Goal: Task Accomplishment & Management: Complete application form

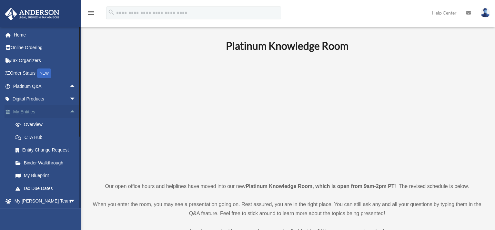
click at [69, 112] on span "arrow_drop_up" at bounding box center [75, 111] width 13 height 13
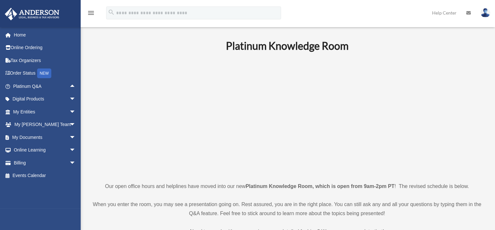
click at [109, 101] on p at bounding box center [287, 117] width 390 height 112
click at [69, 136] on span "arrow_drop_down" at bounding box center [75, 137] width 13 height 13
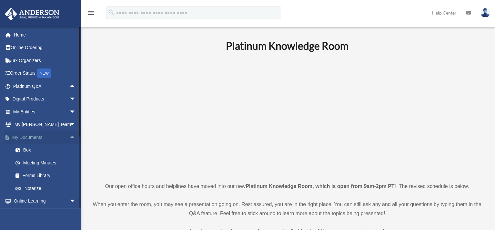
click at [69, 136] on span "arrow_drop_up" at bounding box center [75, 137] width 13 height 13
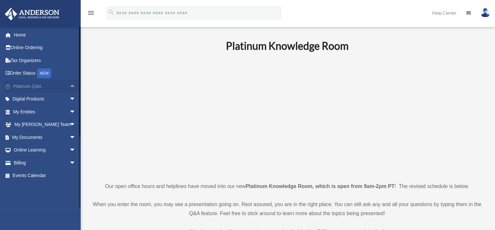
click at [69, 86] on span "arrow_drop_up" at bounding box center [75, 86] width 13 height 13
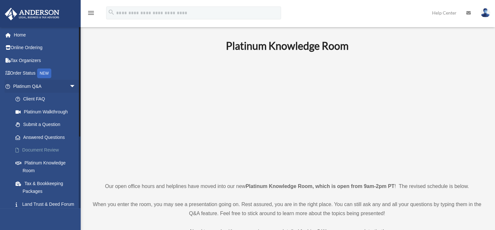
click at [48, 148] on link "Document Review" at bounding box center [47, 149] width 76 height 13
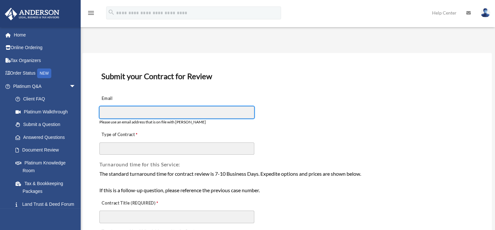
click at [152, 110] on input "Email" at bounding box center [176, 112] width 155 height 12
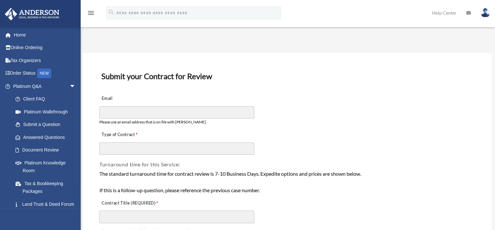
click at [310, 108] on div "Email Please use an email address that is on file with [PERSON_NAME]" at bounding box center [287, 108] width 377 height 36
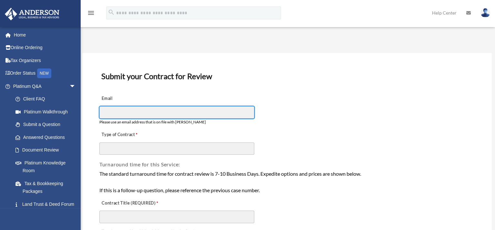
click at [244, 109] on input "Email" at bounding box center [176, 112] width 155 height 12
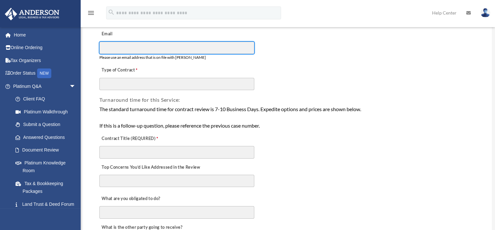
scroll to position [97, 0]
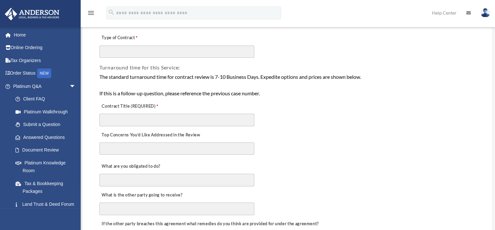
click at [228, 111] on div "Contract Title (REQUIRED)" at bounding box center [287, 112] width 377 height 29
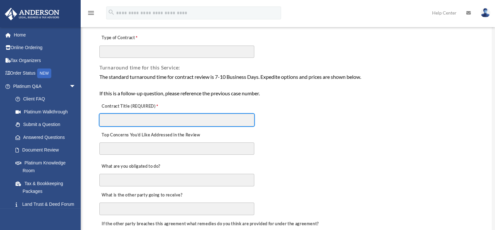
click at [227, 114] on input "Contract Title (REQUIRED)" at bounding box center [176, 119] width 155 height 12
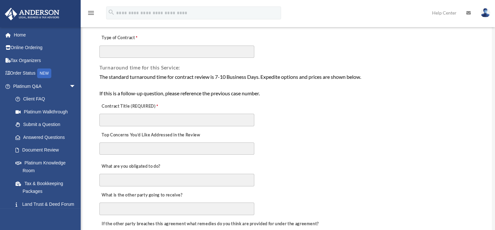
click at [312, 99] on div "Contract Title (REQUIRED)" at bounding box center [287, 112] width 377 height 29
click at [320, 158] on div "What are you obligated to do?" at bounding box center [287, 172] width 377 height 29
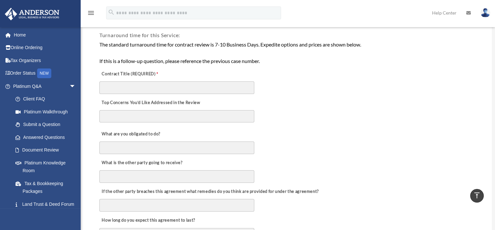
click at [161, 111] on textarea "Top Concerns You’d Like Addressed in the Review" at bounding box center [176, 116] width 155 height 12
click at [293, 121] on div "Top Concerns You’d Like Addressed in the Review" at bounding box center [287, 109] width 377 height 31
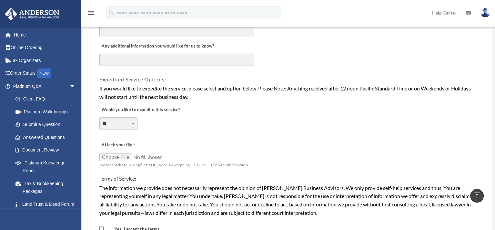
scroll to position [419, 0]
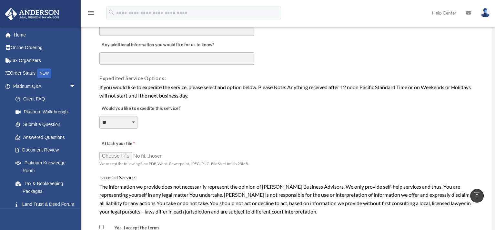
click at [164, 113] on div "**********" at bounding box center [287, 117] width 377 height 35
click at [214, 127] on div "**********" at bounding box center [287, 117] width 377 height 35
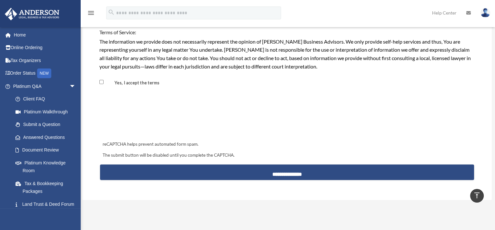
scroll to position [613, 0]
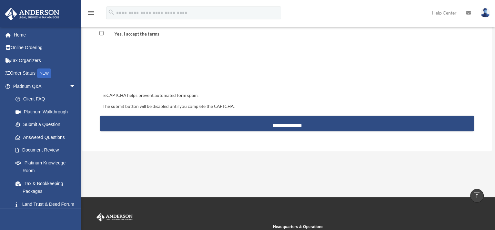
drag, startPoint x: 274, startPoint y: 157, endPoint x: 259, endPoint y: 157, distance: 14.8
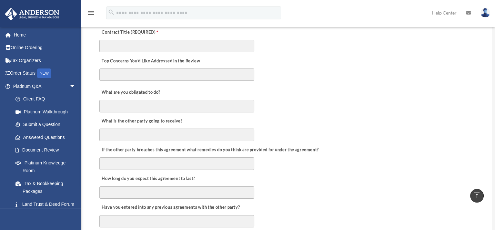
scroll to position [97, 0]
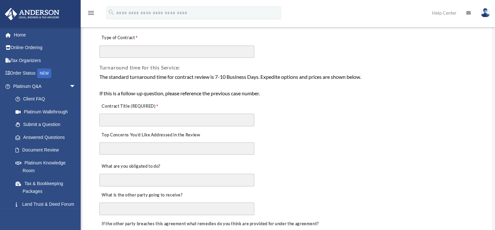
click at [304, 73] on div "The standard turnaround time for contract review is 7-10 Business Days. Expedit…" at bounding box center [286, 85] width 375 height 25
click at [69, 85] on span "arrow_drop_down" at bounding box center [75, 86] width 13 height 13
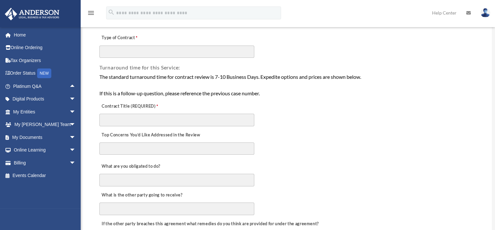
click at [348, 120] on div "Contract Title (REQUIRED)" at bounding box center [287, 112] width 377 height 29
